Goal: Find specific page/section: Find specific page/section

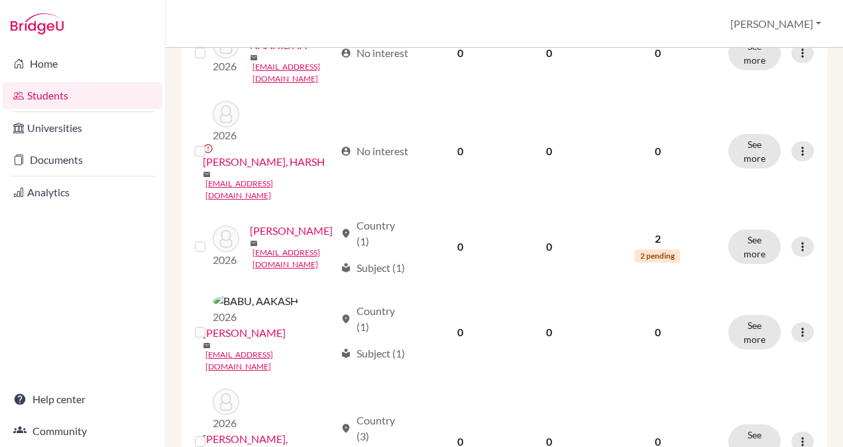
scroll to position [1594, 0]
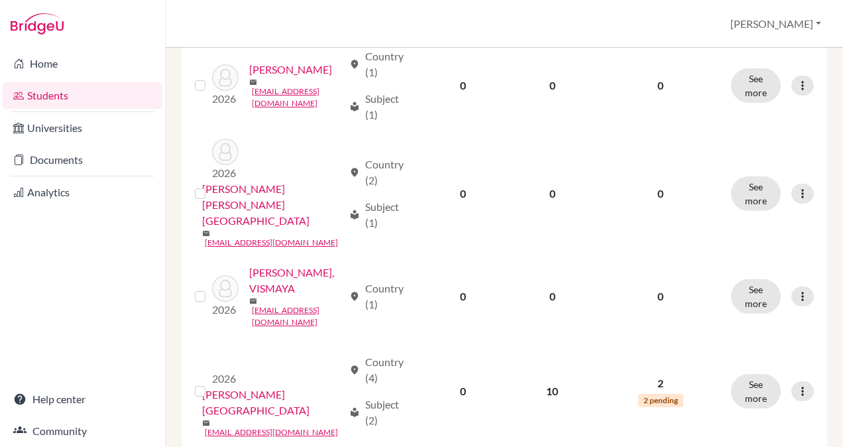
scroll to position [1330, 0]
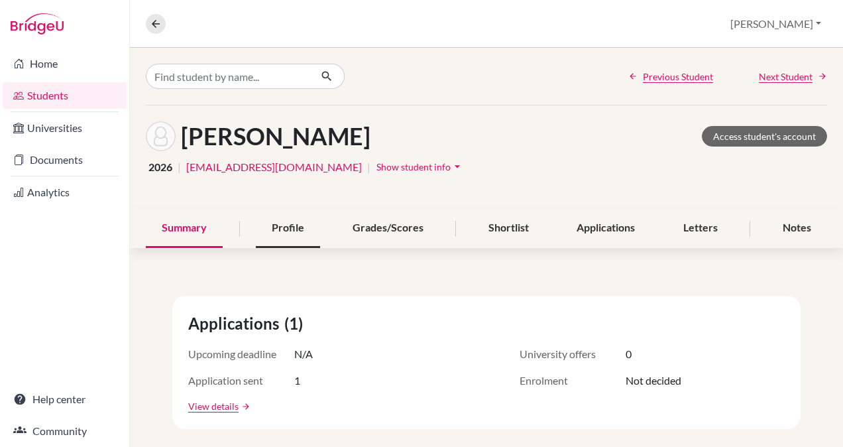
click at [278, 217] on div "Profile" at bounding box center [288, 228] width 64 height 39
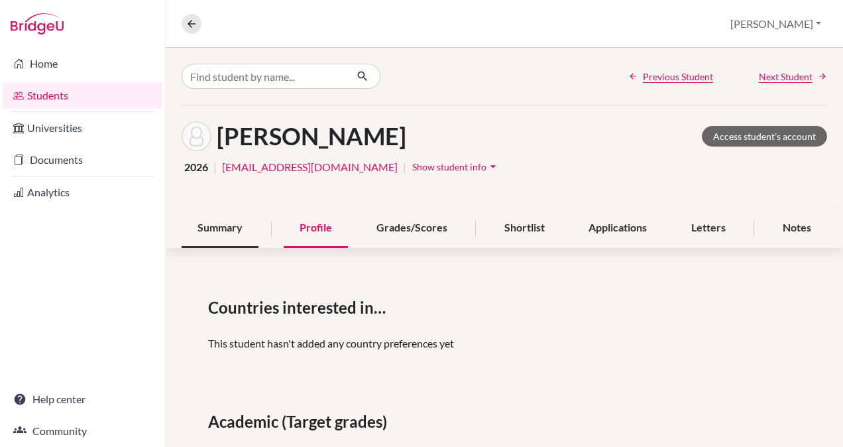
click at [199, 226] on div "Summary" at bounding box center [220, 228] width 77 height 39
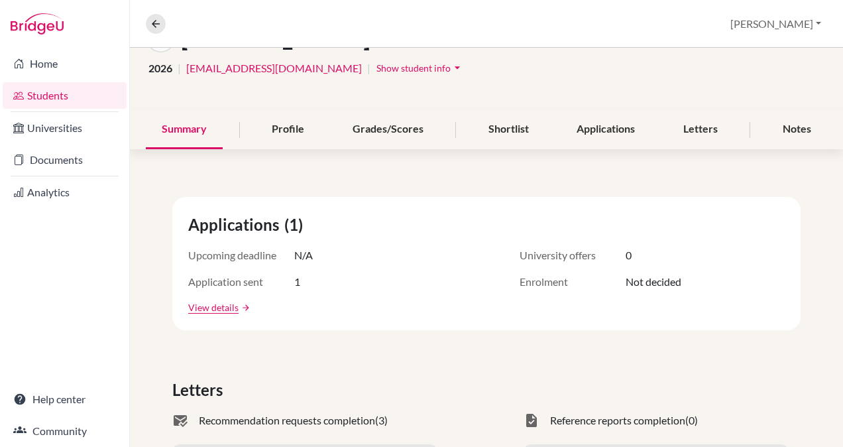
scroll to position [99, 0]
click at [217, 310] on link "View details" at bounding box center [213, 307] width 50 height 14
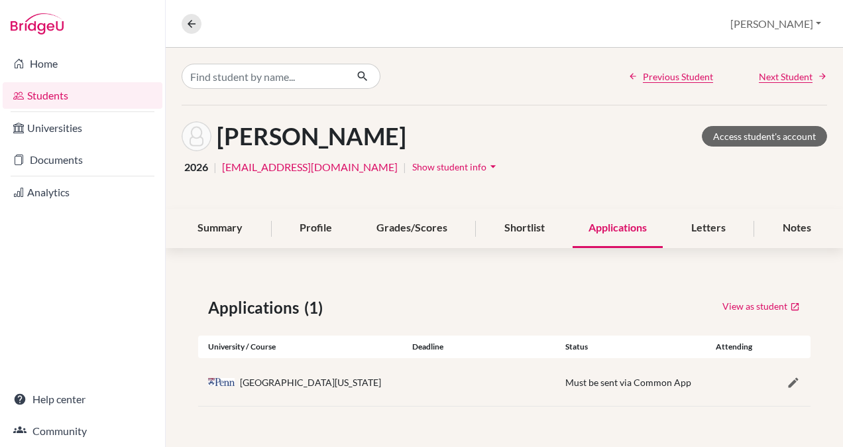
click at [81, 86] on link "Students" at bounding box center [83, 95] width 160 height 27
